Goal: Task Accomplishment & Management: Manage account settings

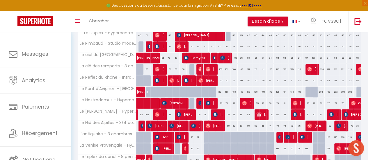
scroll to position [120, 0]
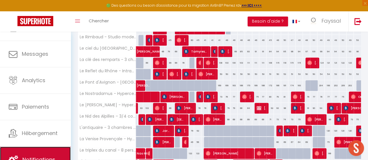
click at [57, 155] on link "Notifications" at bounding box center [35, 160] width 71 height 26
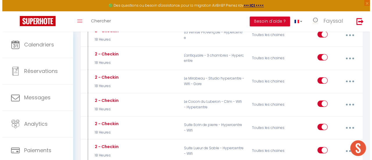
scroll to position [1264, 0]
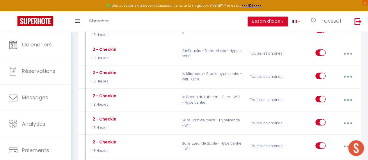
type input "2 - Checkin"
select select "18 Heures"
select select
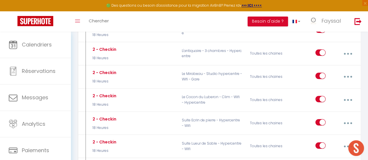
checkbox input "true"
checkbox input "false"
radio input "true"
type input "Instructions d'arrivées appartement [PERSON_NAME]"
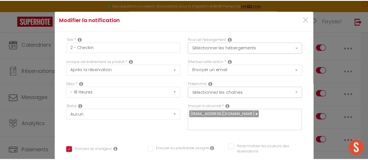
scroll to position [0, 0]
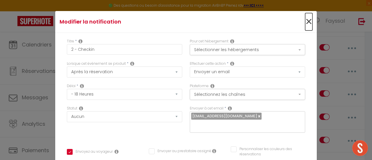
click at [305, 21] on span "×" at bounding box center [308, 21] width 7 height 17
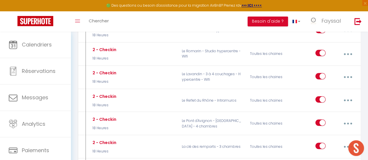
scroll to position [1542, 0]
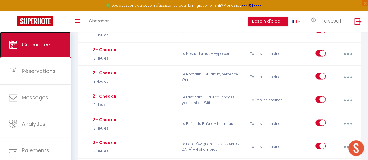
click at [54, 49] on link "Calendriers" at bounding box center [35, 45] width 71 height 26
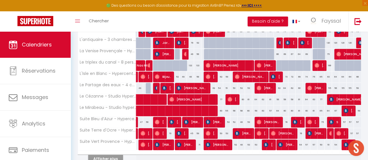
scroll to position [210, 0]
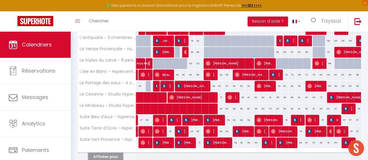
click at [116, 155] on button "Afficher plus" at bounding box center [105, 157] width 35 height 8
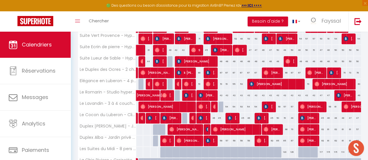
scroll to position [312, 0]
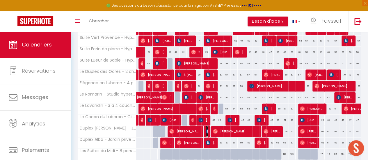
click at [205, 130] on img at bounding box center [207, 131] width 5 height 5
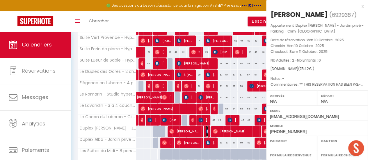
select select "OK"
select select "KO"
select select "0"
select select "1"
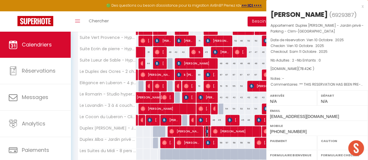
select select
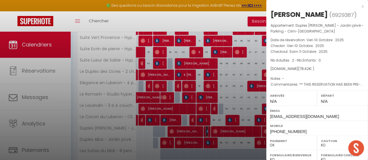
select select "53482"
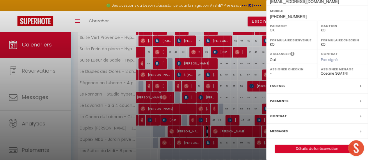
scroll to position [120, 0]
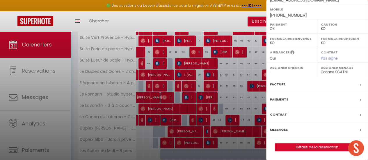
click at [323, 136] on div "Messages" at bounding box center [317, 129] width 102 height 15
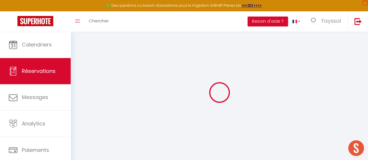
select select
checkbox input "false"
select select
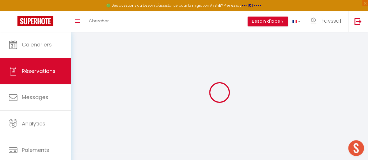
checkbox input "false"
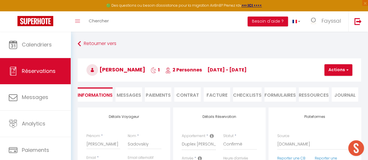
select select
checkbox input "false"
type textarea "** THIS RESERVATION HAS BEEN PRE-PAID ** BOOKING NOTE : Payment charge is EUR 1…"
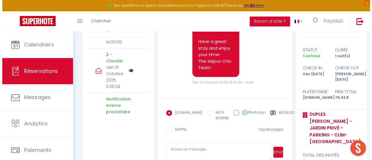
scroll to position [140, 0]
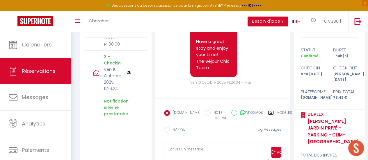
click at [126, 70] on img at bounding box center [128, 72] width 5 height 5
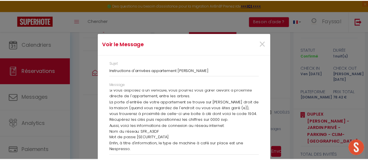
scroll to position [68, 0]
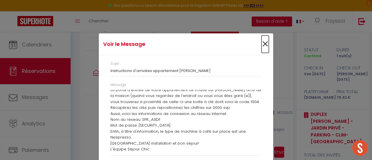
click at [261, 42] on span "×" at bounding box center [264, 43] width 7 height 17
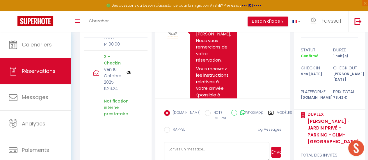
scroll to position [0, 0]
